Goal: Task Accomplishment & Management: Use online tool/utility

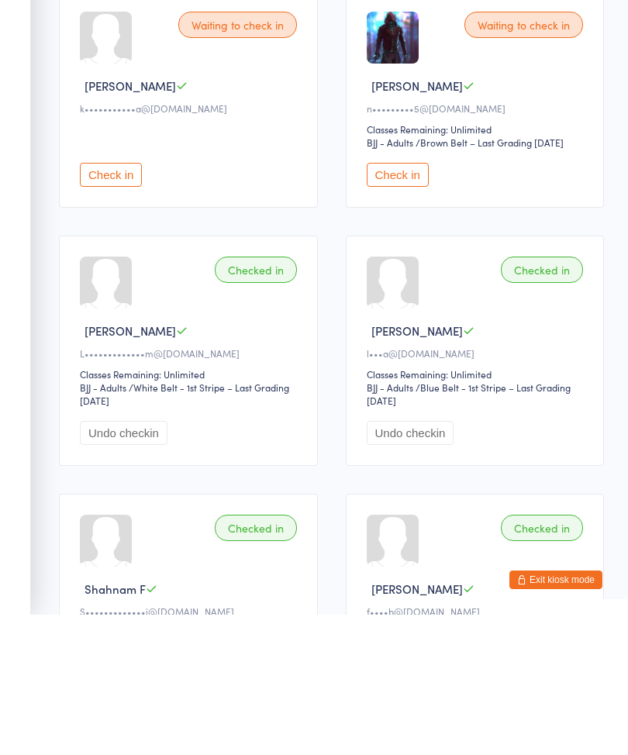
type input "Callum"
click at [563, 56] on button "Drop in" at bounding box center [557, 48] width 62 height 22
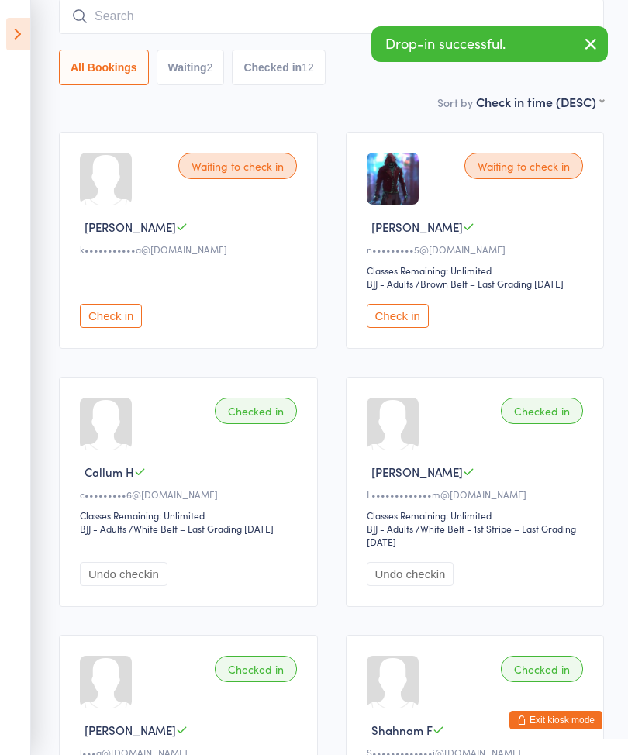
click at [252, 521] on div "Classes Remaining: Unlimited" at bounding box center [191, 514] width 222 height 13
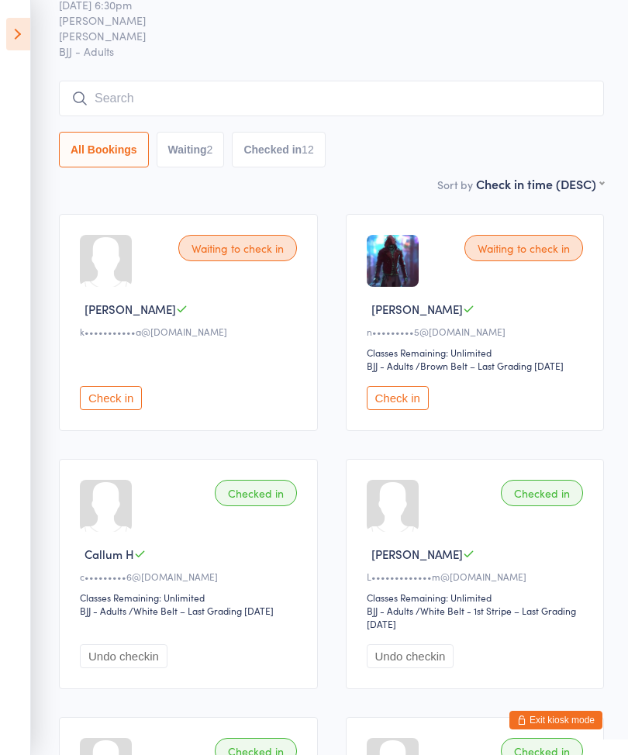
scroll to position [0, 0]
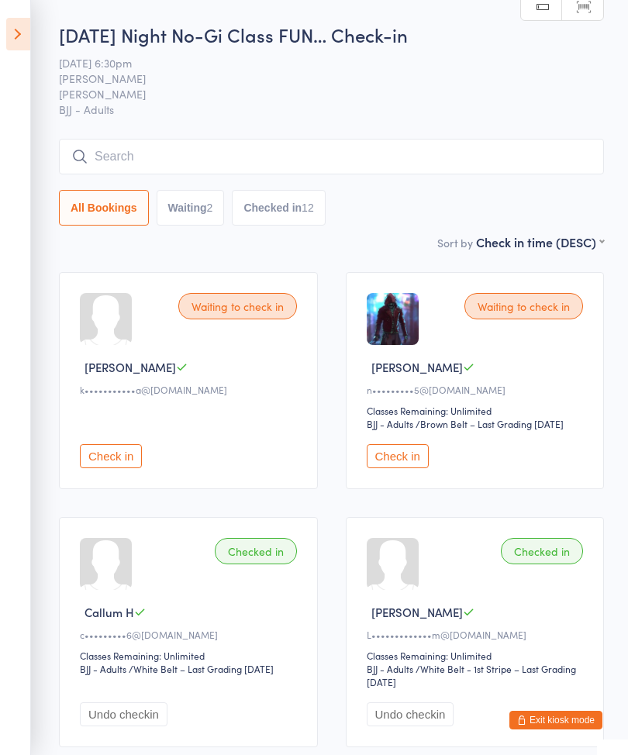
click at [395, 167] on input "search" at bounding box center [331, 157] width 545 height 36
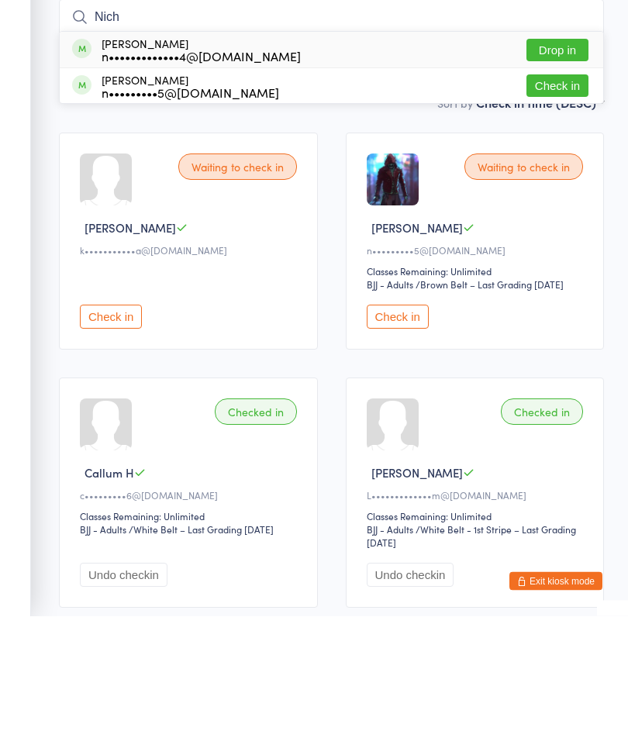
type input "Nich"
click at [565, 178] on button "Drop in" at bounding box center [557, 189] width 62 height 22
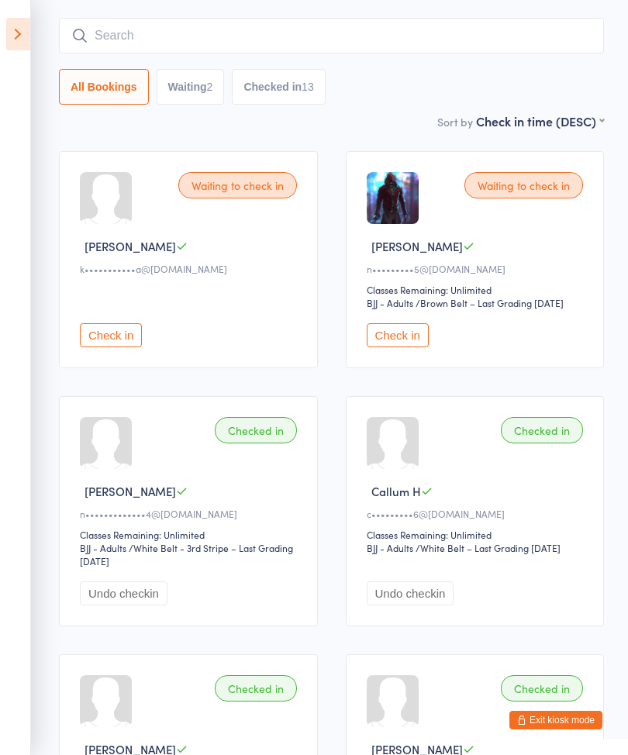
scroll to position [119, 0]
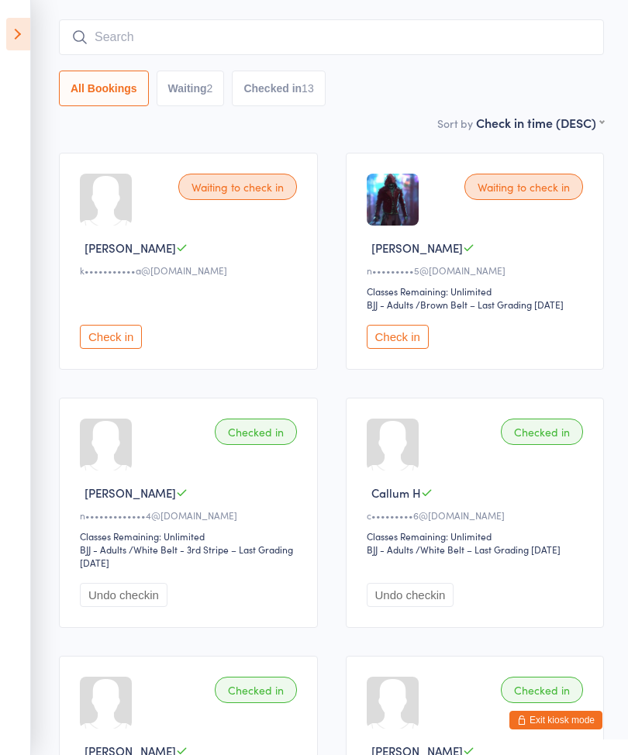
click at [7, 29] on icon at bounding box center [18, 34] width 24 height 33
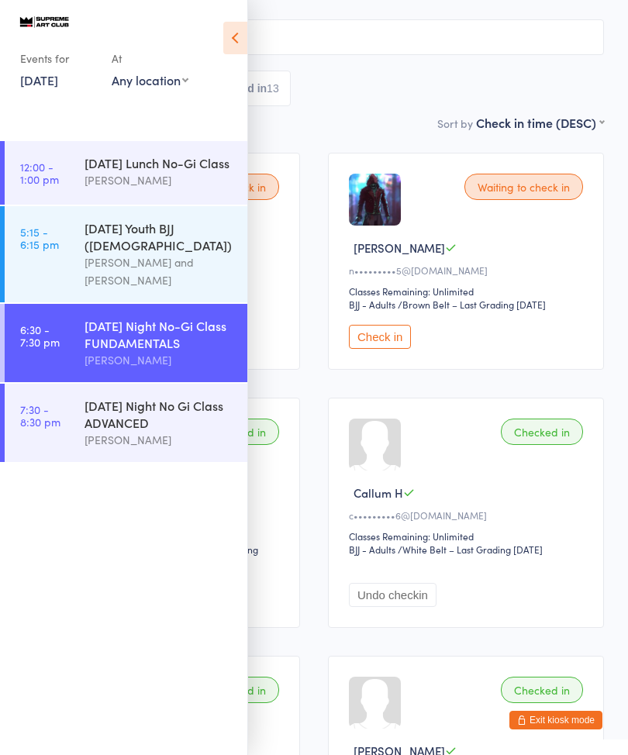
click at [167, 425] on div "[DATE] Night No Gi Class ADVANCED" at bounding box center [159, 414] width 150 height 34
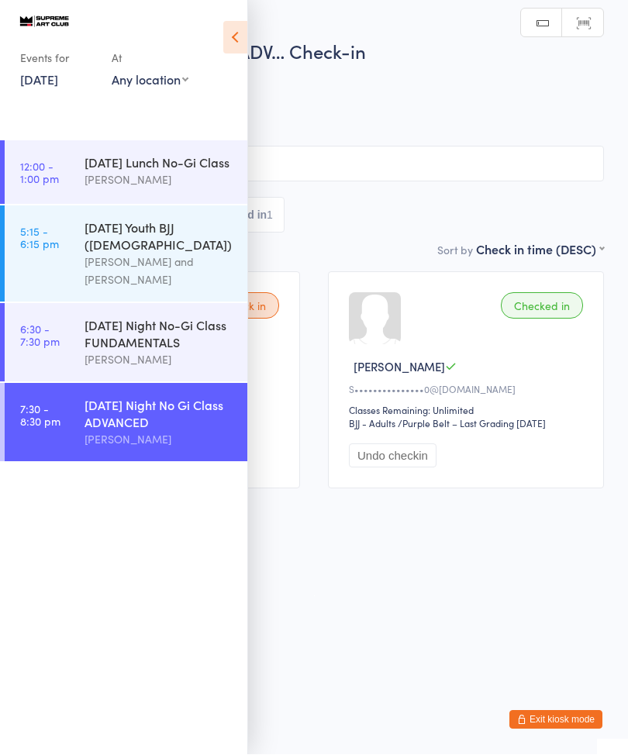
click at [415, 607] on html "You have now entered Kiosk Mode. Members will be able to check themselves in us…" at bounding box center [314, 377] width 628 height 755
click at [229, 31] on icon at bounding box center [235, 38] width 24 height 33
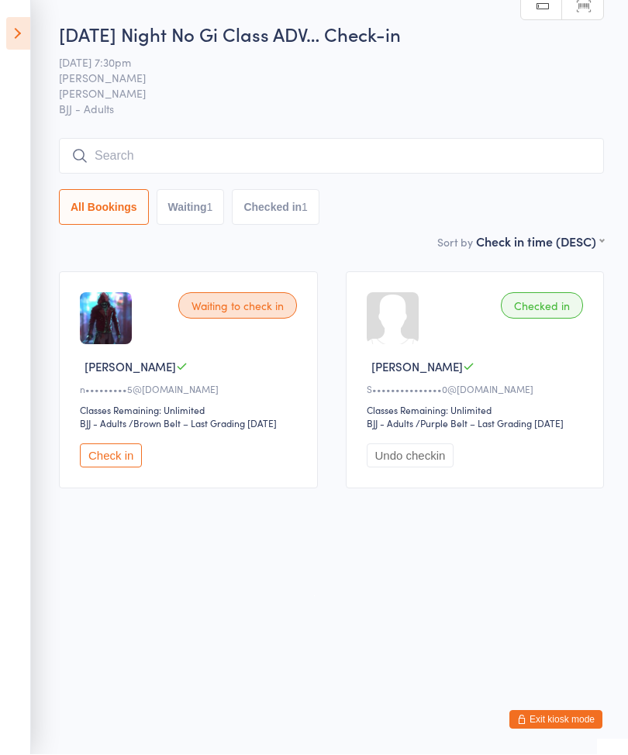
click at [8, 27] on icon at bounding box center [18, 34] width 24 height 33
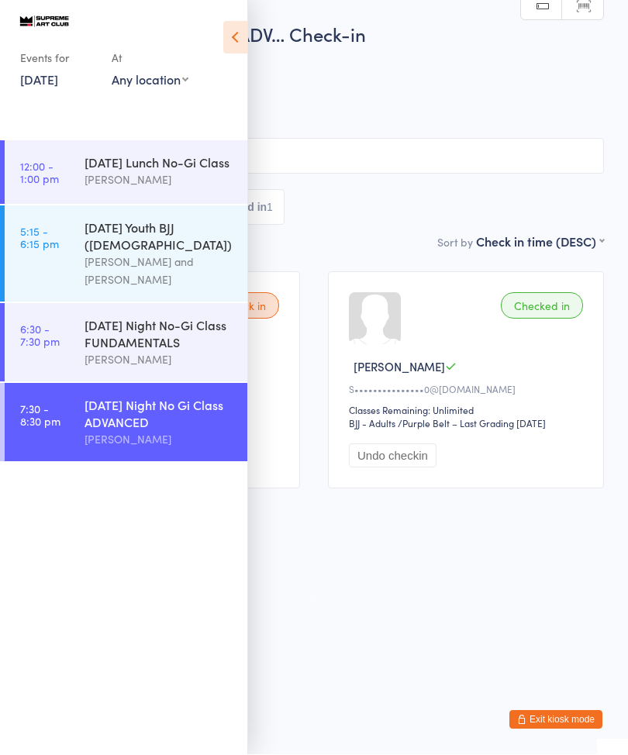
click at [47, 80] on link "[DATE]" at bounding box center [39, 79] width 38 height 17
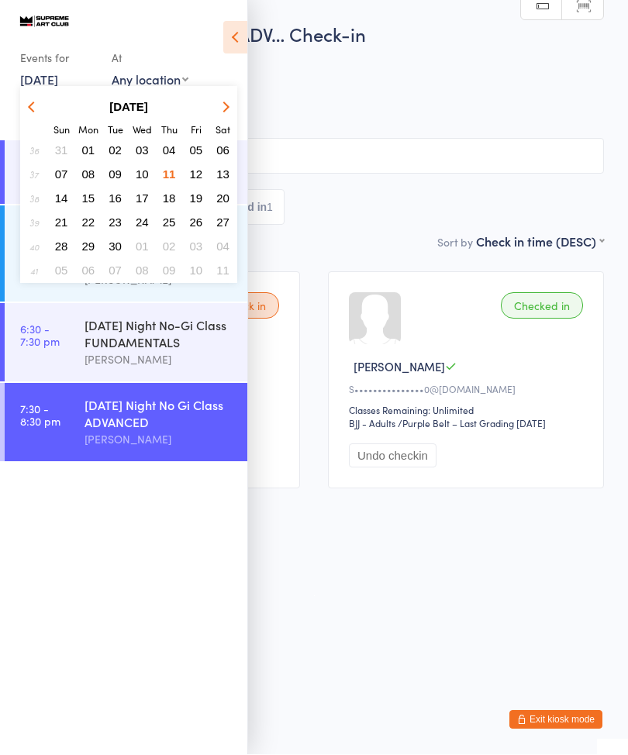
click at [228, 31] on icon at bounding box center [235, 38] width 24 height 33
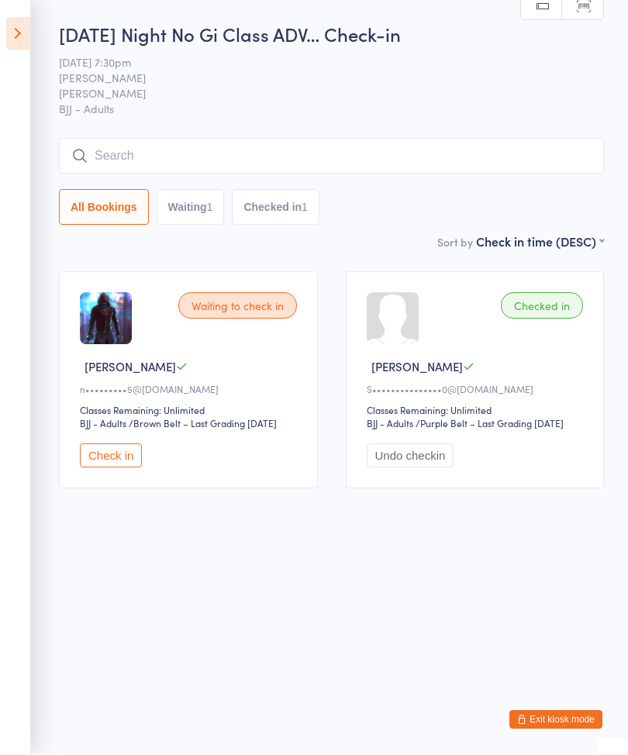
click at [11, 40] on icon at bounding box center [18, 34] width 24 height 33
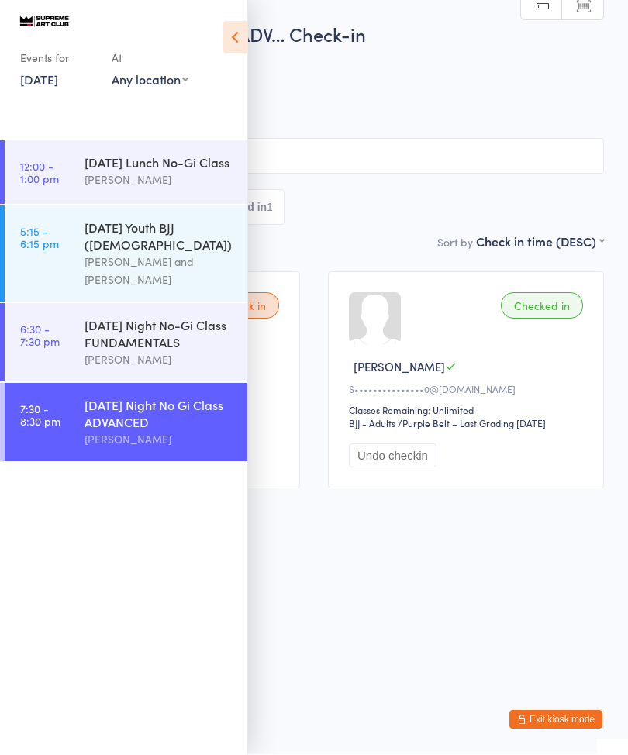
click at [85, 349] on div "[DATE] Night No-Gi Class FUNDAMENTALS" at bounding box center [159, 334] width 150 height 34
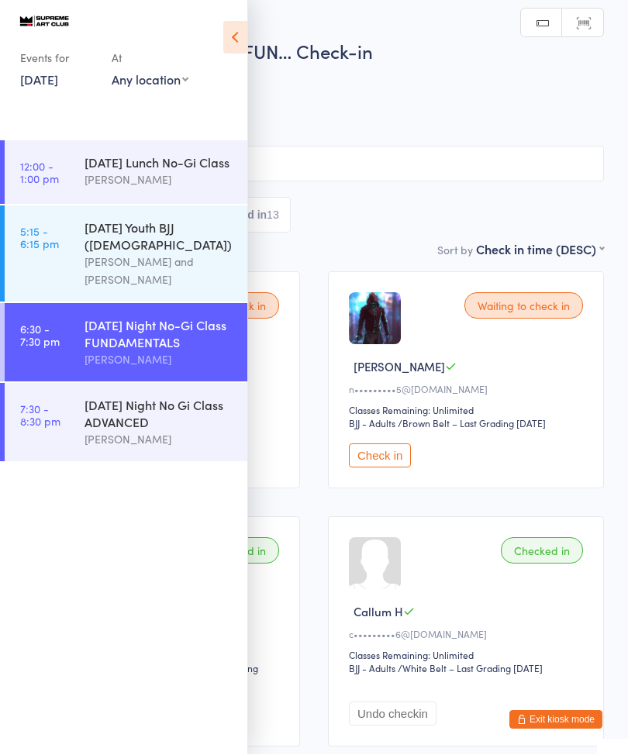
scroll to position [1, 0]
click at [240, 43] on icon at bounding box center [235, 38] width 24 height 33
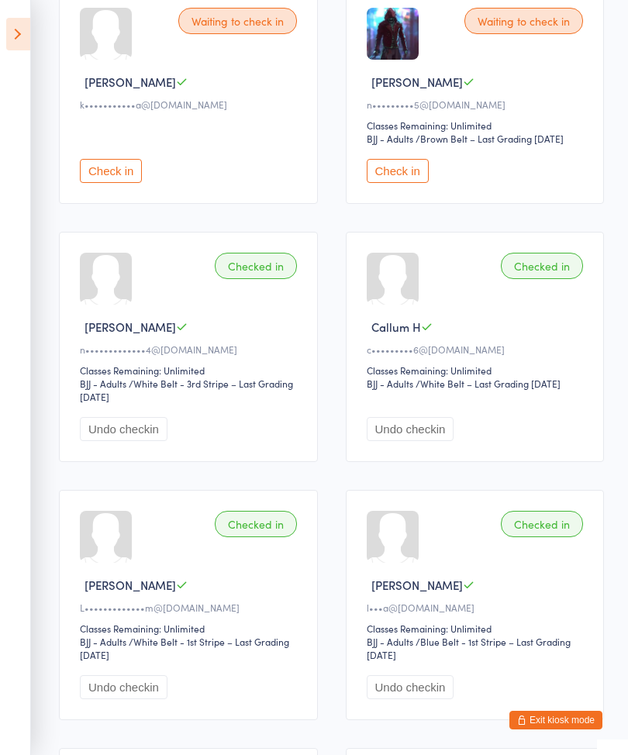
scroll to position [0, 0]
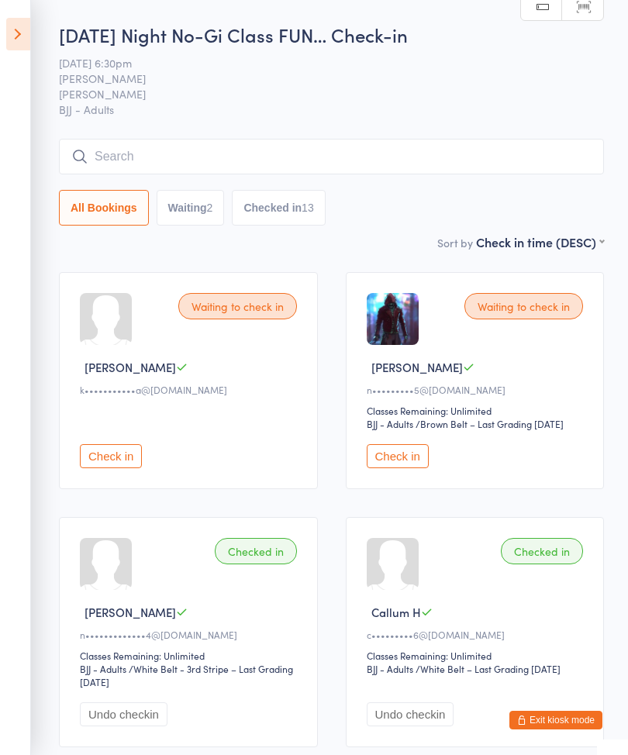
click at [26, 36] on icon at bounding box center [18, 34] width 24 height 33
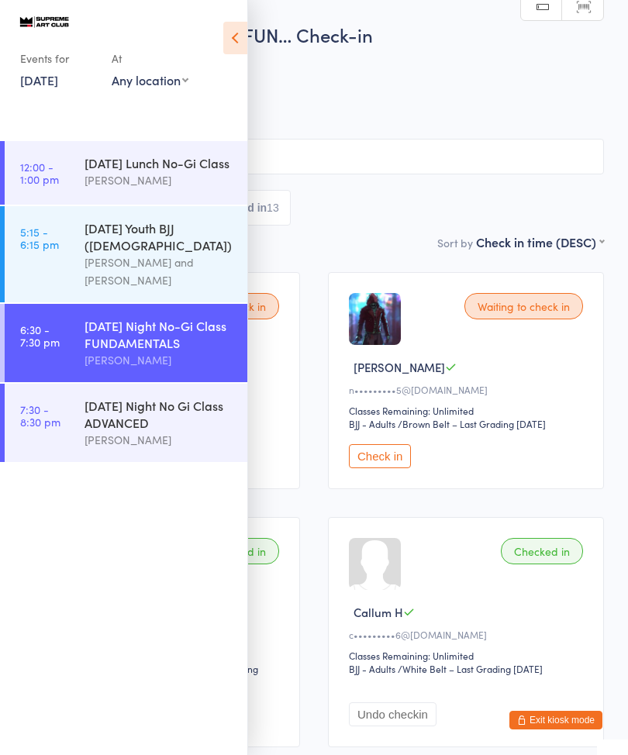
click at [26, 81] on link "[DATE]" at bounding box center [39, 79] width 38 height 17
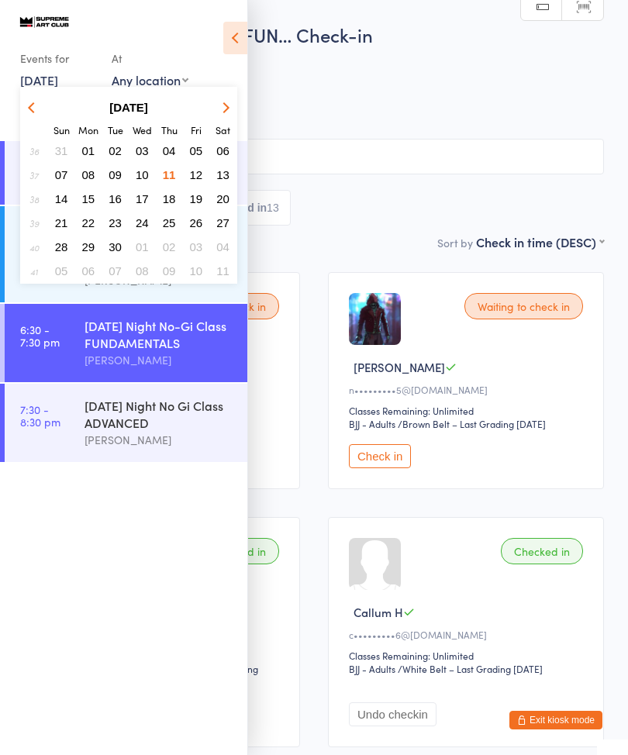
click at [191, 177] on span "12" at bounding box center [196, 174] width 13 height 13
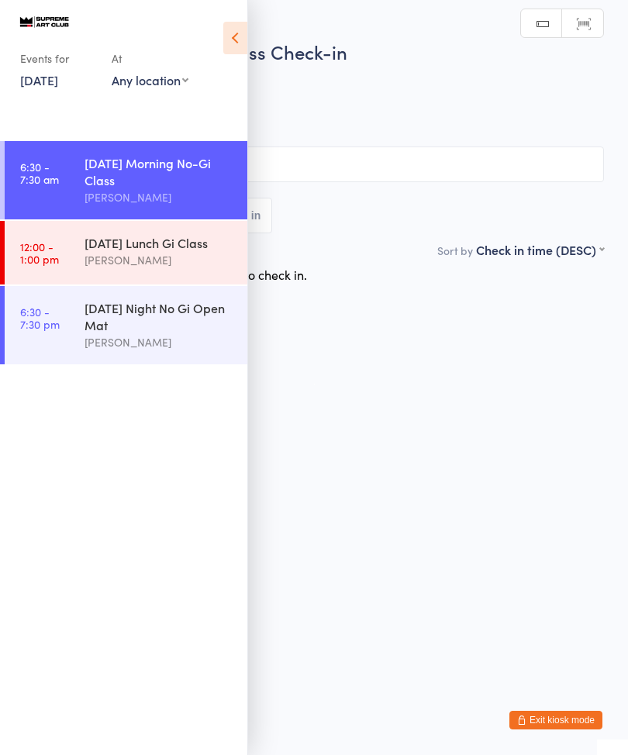
click at [233, 31] on icon at bounding box center [235, 38] width 24 height 33
